Goal: Check status: Check status

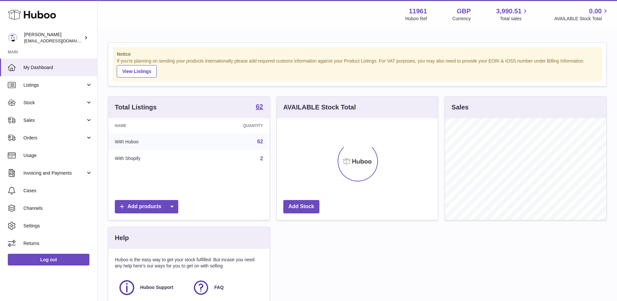
scroll to position [101, 161]
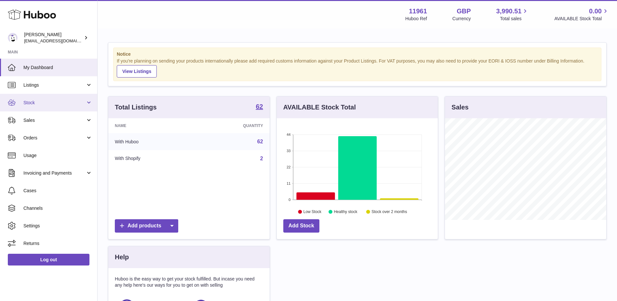
click at [71, 103] on span "Stock" at bounding box center [54, 103] width 62 height 6
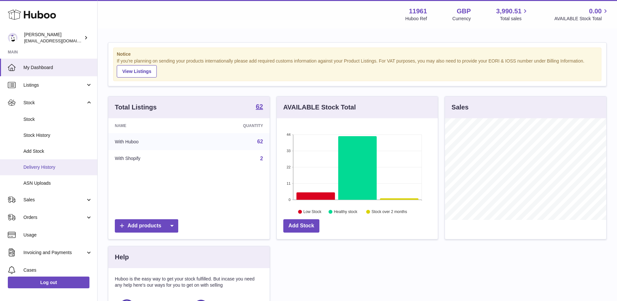
click at [55, 167] on span "Delivery History" at bounding box center [57, 167] width 69 height 6
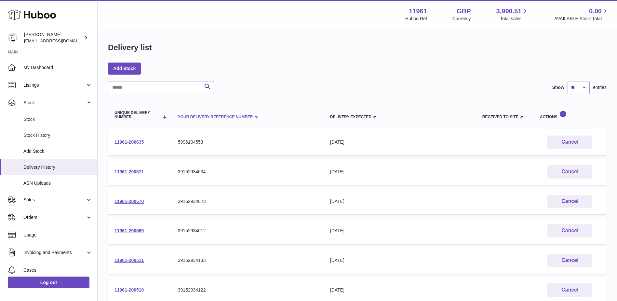
click at [174, 122] on th "Your Delivery Reference Number" at bounding box center [247, 115] width 152 height 22
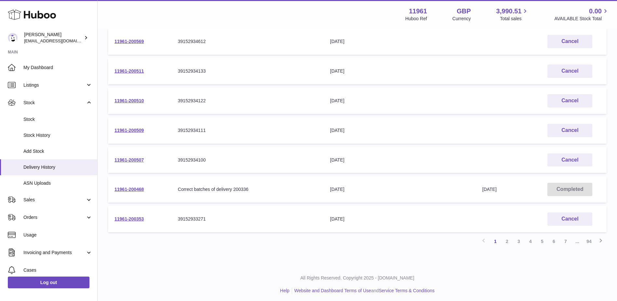
scroll to position [192, 0]
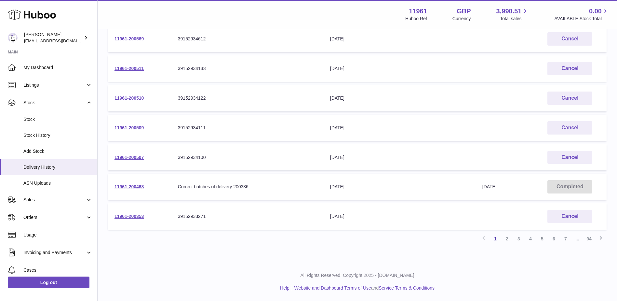
click at [504, 239] on link "2" at bounding box center [507, 239] width 12 height 12
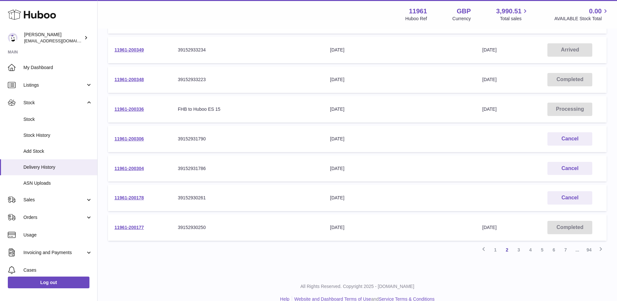
scroll to position [192, 0]
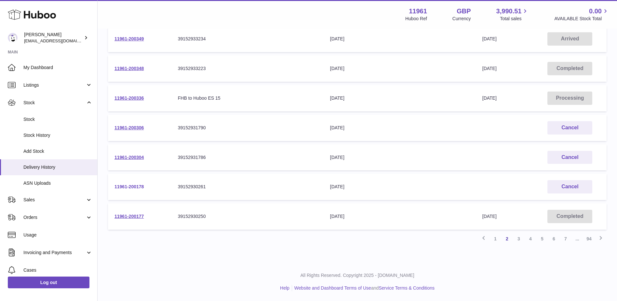
click at [131, 186] on link "11961-200178" at bounding box center [128, 186] width 29 height 5
